Goal: Check status: Check status

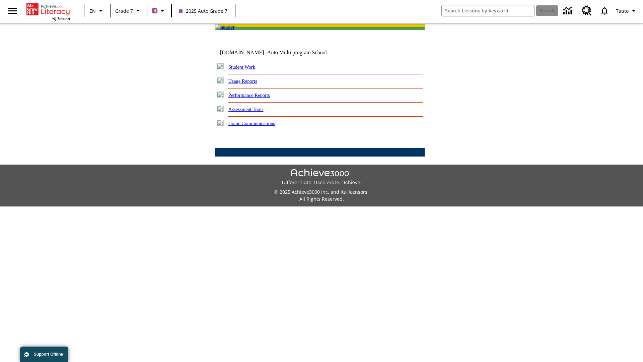
click at [246, 70] on link "Student Work" at bounding box center [241, 66] width 27 height 5
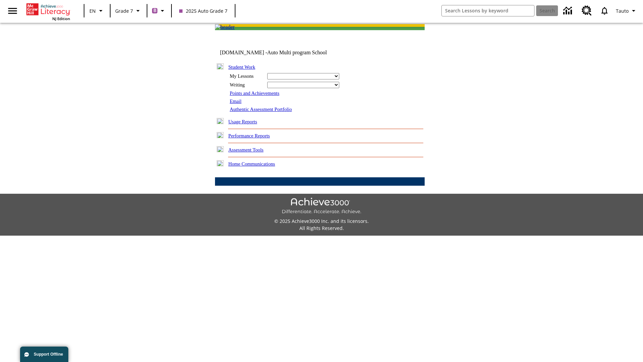
select select "/options/reports/?report_id=24&atype=1&section=2"
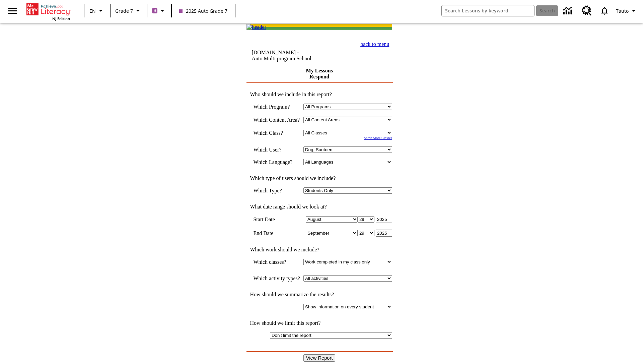
select select "21437138"
select select "4"
type input "2024"
click at [320, 354] on input "View Report" at bounding box center [319, 357] width 32 height 7
